Goal: Check status: Check status

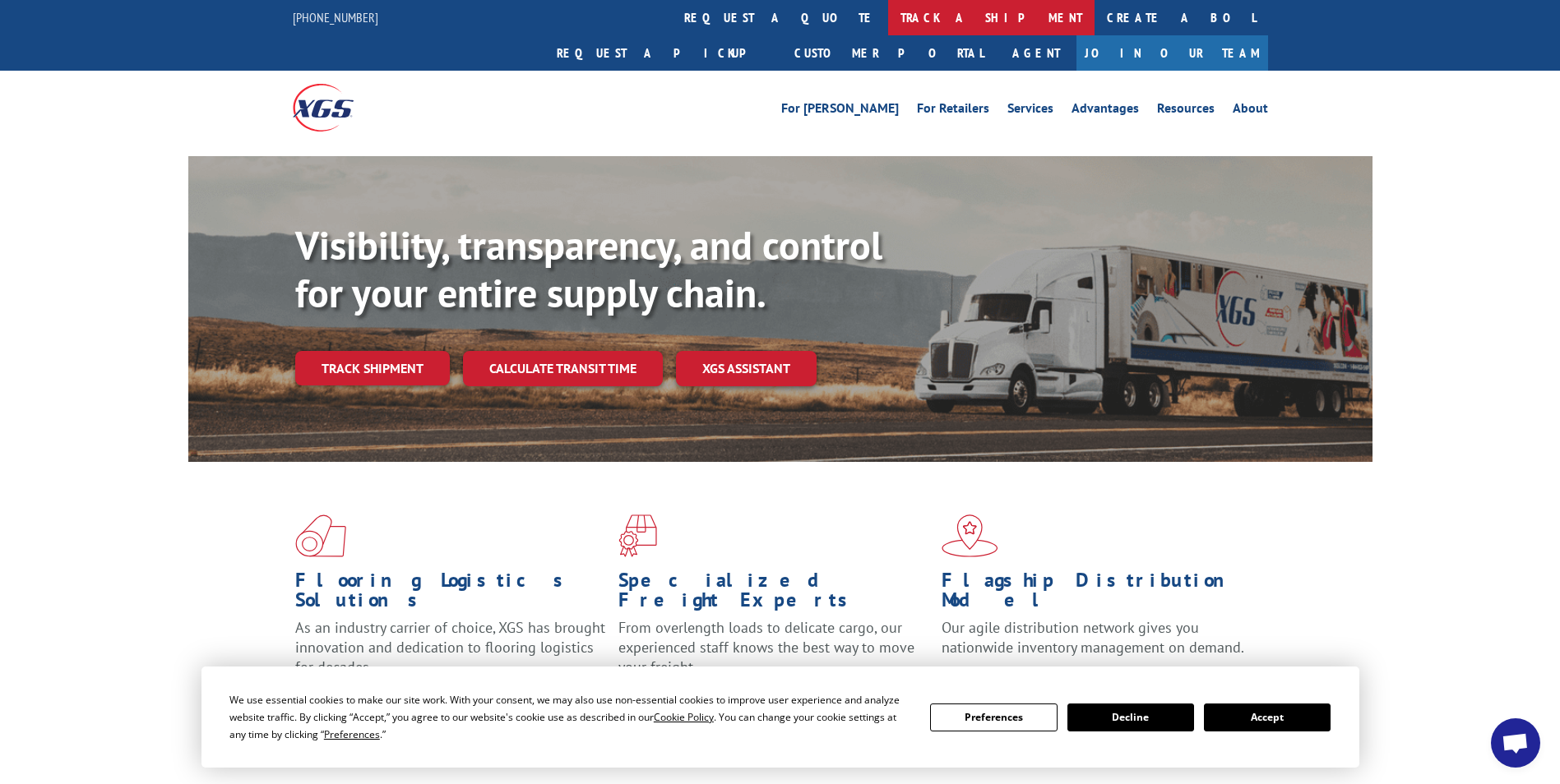
click at [888, 17] on link "track a shipment" at bounding box center [990, 17] width 206 height 35
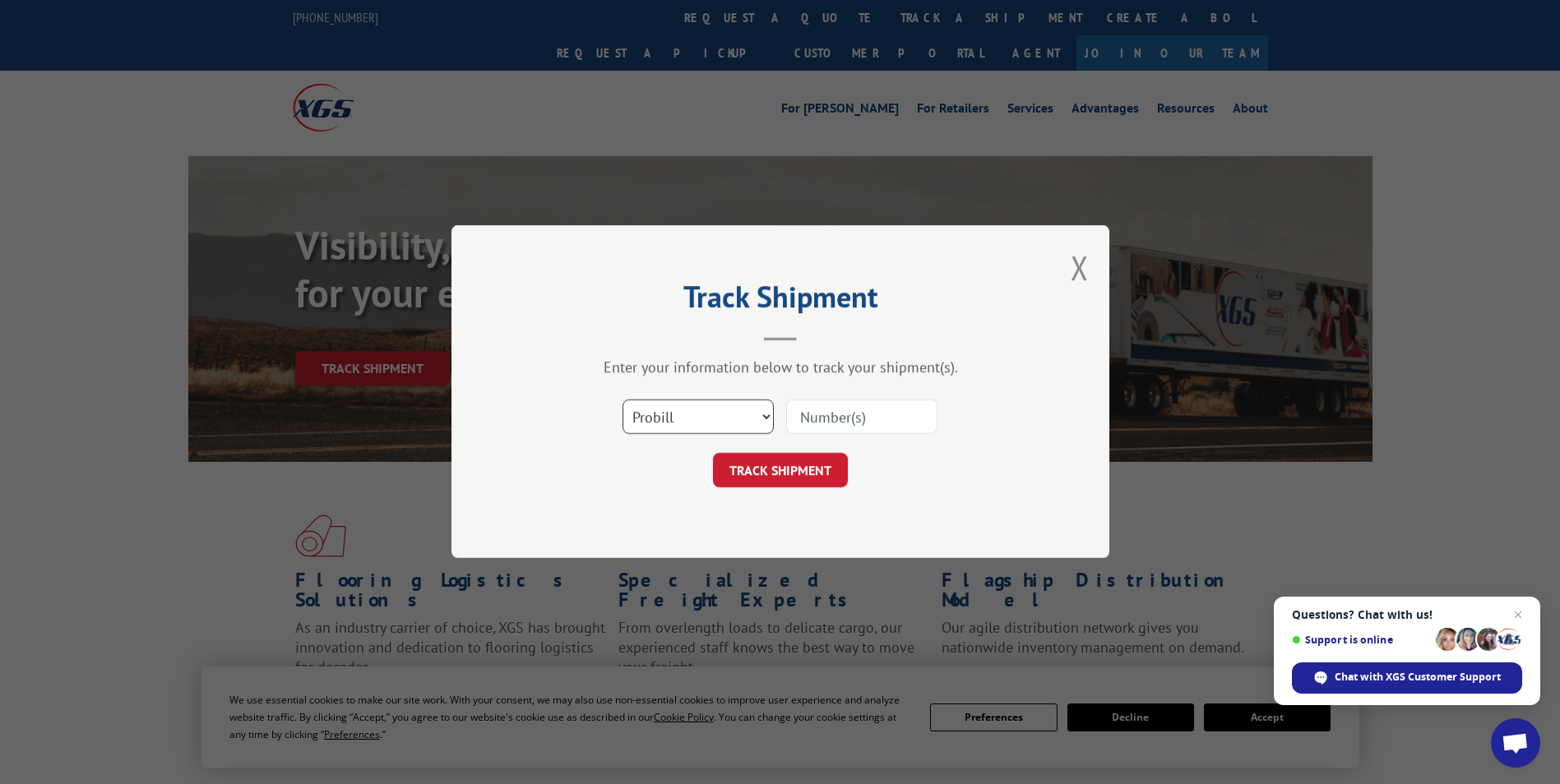
click at [701, 411] on select "Select category... Probill BOL PO" at bounding box center [698, 418] width 151 height 34
select select "bol"
click at [623, 401] on select "Select category... Probill BOL PO" at bounding box center [698, 418] width 151 height 34
click at [825, 428] on input at bounding box center [861, 418] width 151 height 34
paste input "7042681"
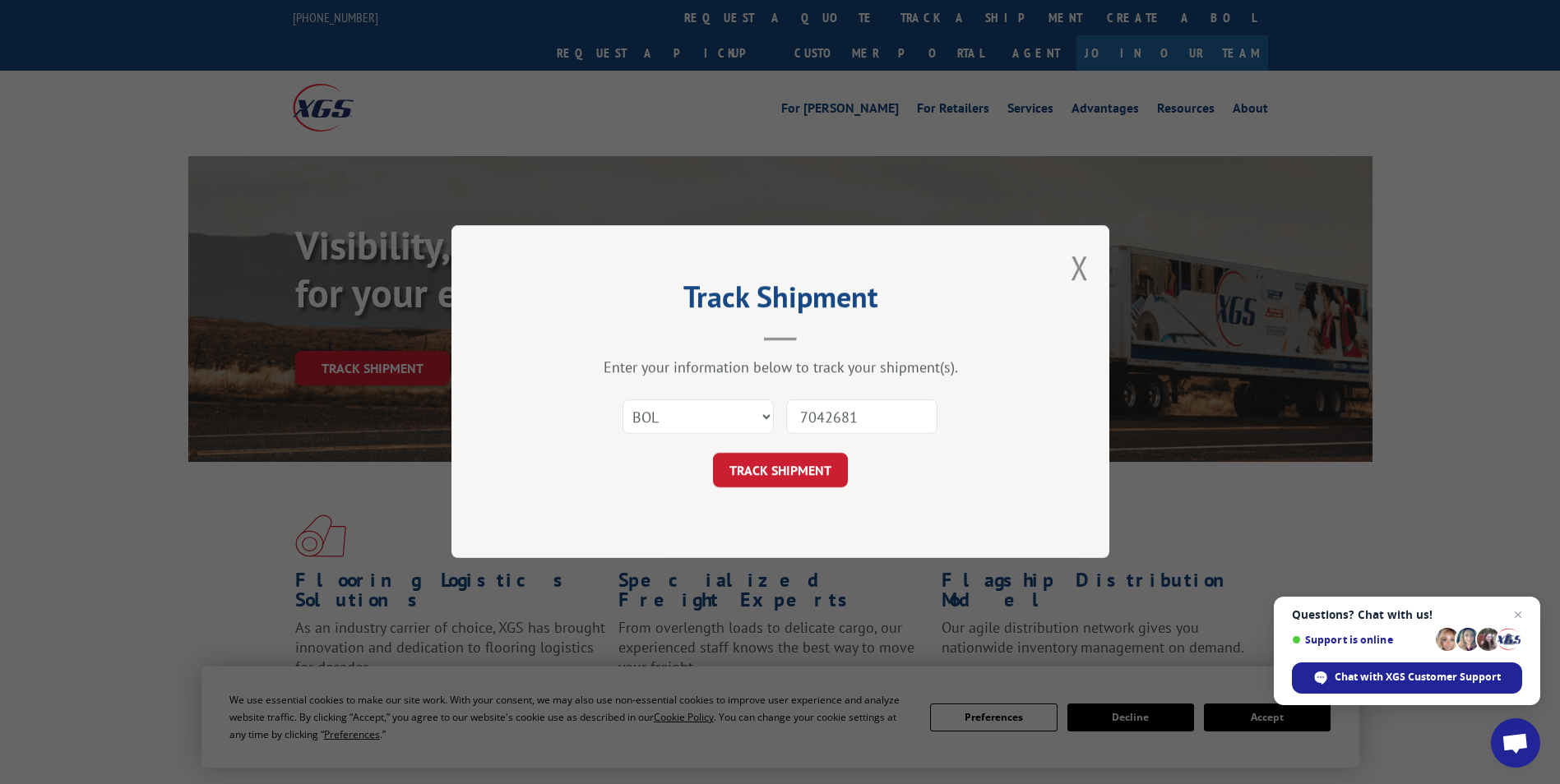
type input "7042681"
click at [713, 454] on button "TRACK SHIPMENT" at bounding box center [780, 471] width 135 height 34
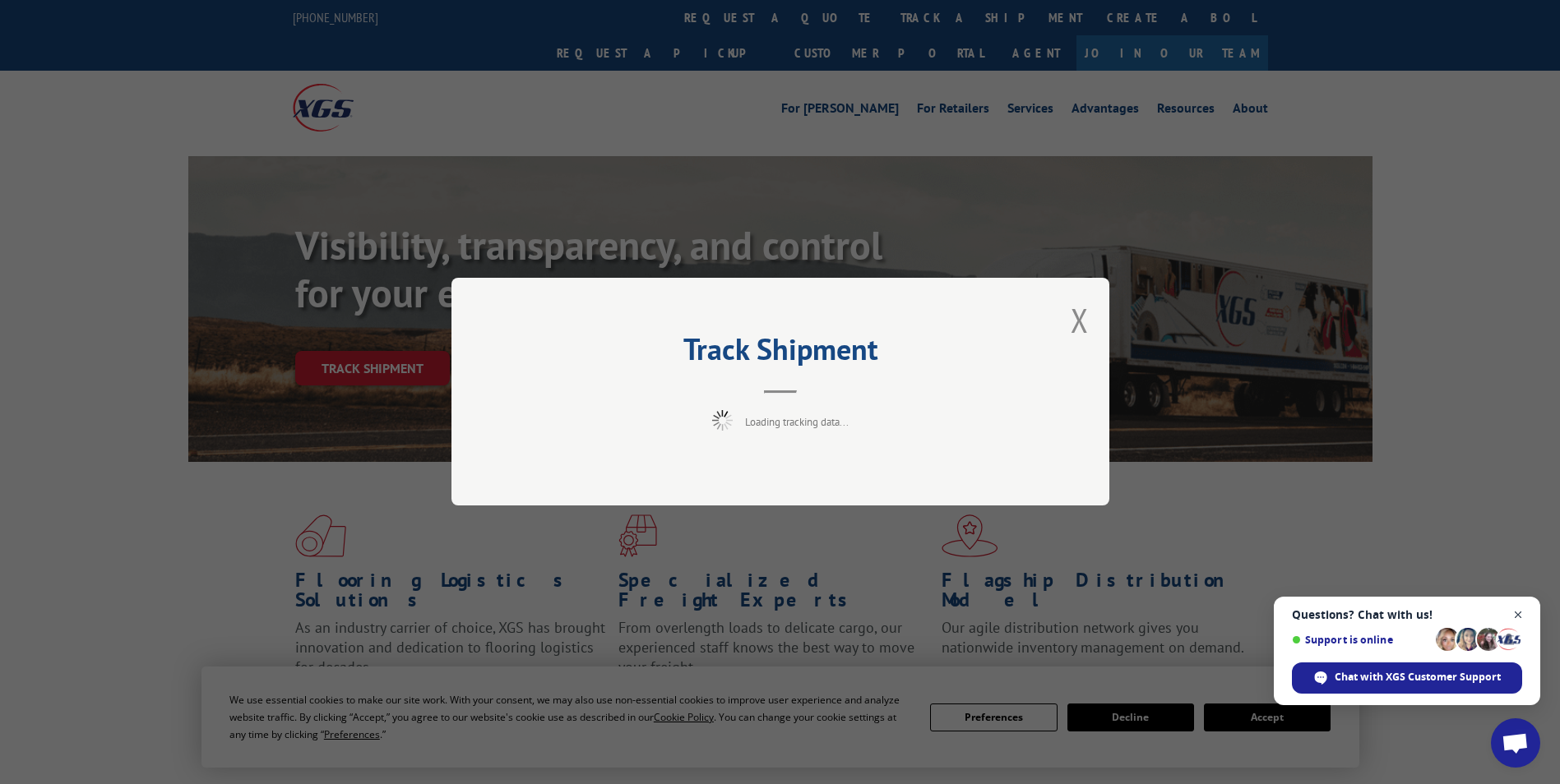
click at [1525, 612] on span "Close chat" at bounding box center [1518, 615] width 21 height 21
